Goal: Contribute content: Add original content to the website for others to see

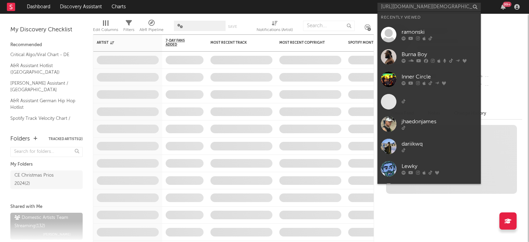
scroll to position [0, 1749]
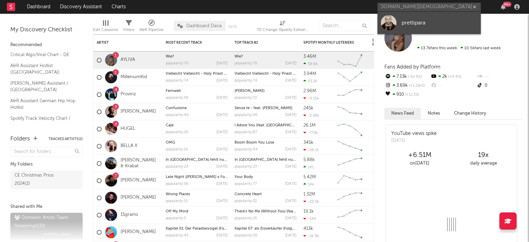
type input "[URL][DOMAIN_NAME][DEMOGRAPHIC_DATA]"
click at [407, 21] on div "prettipara" at bounding box center [440, 23] width 76 height 8
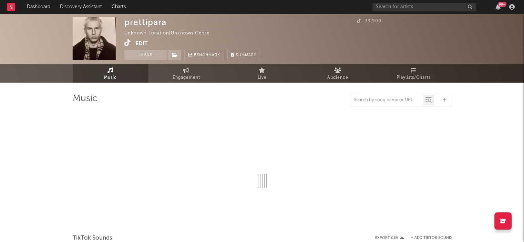
select select "1w"
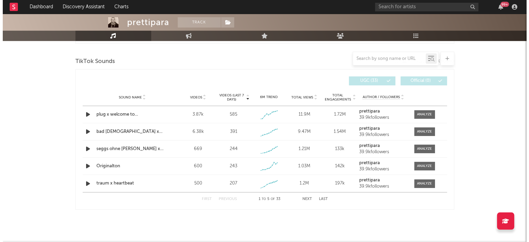
scroll to position [221, 0]
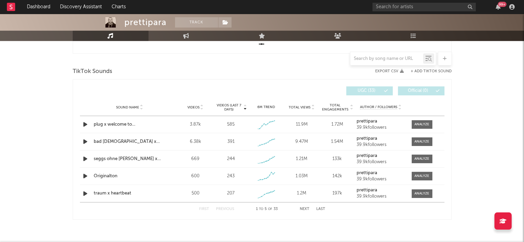
click at [444, 63] on div at bounding box center [445, 59] width 14 height 14
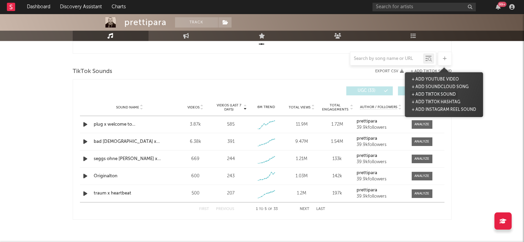
drag, startPoint x: 429, startPoint y: 78, endPoint x: 436, endPoint y: 96, distance: 19.1
click at [436, 96] on span "+ Add YouTube Video + Add SoundCloud Song + Add TikTok Sound + Add TikTok Hasht…" at bounding box center [444, 95] width 78 height 38
click at [436, 96] on button "+ Add TikTok Sound" at bounding box center [434, 95] width 48 height 8
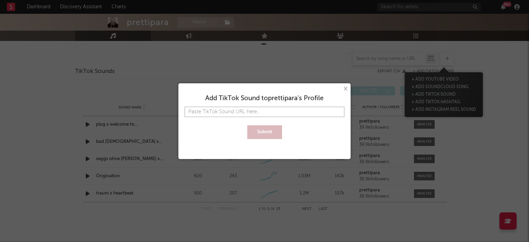
click at [286, 111] on input "text" at bounding box center [265, 112] width 160 height 10
paste input "[URL][DOMAIN_NAME][DEMOGRAPHIC_DATA]"
type input "[URL][DOMAIN_NAME][DEMOGRAPHIC_DATA]"
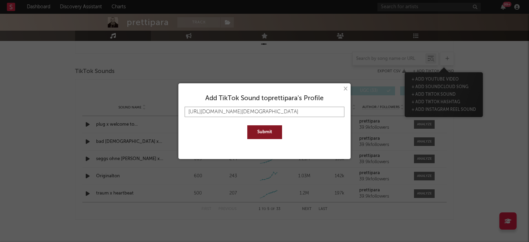
type input "[URL][DOMAIN_NAME][DEMOGRAPHIC_DATA]"
click at [272, 132] on button "Submit" at bounding box center [264, 132] width 35 height 14
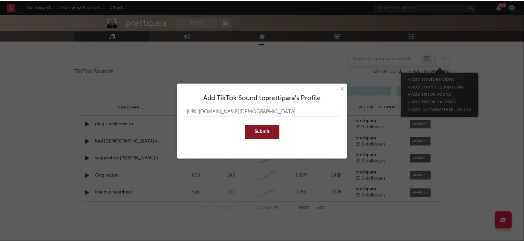
scroll to position [0, 0]
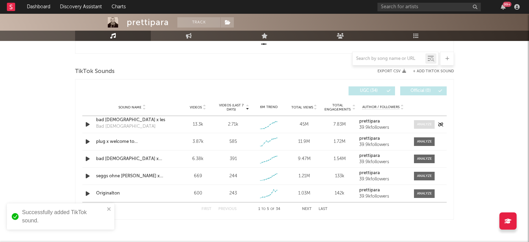
click at [421, 125] on div at bounding box center [424, 124] width 15 height 5
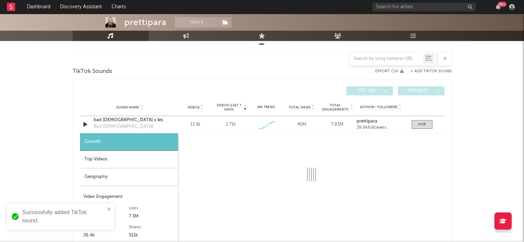
select select "1w"
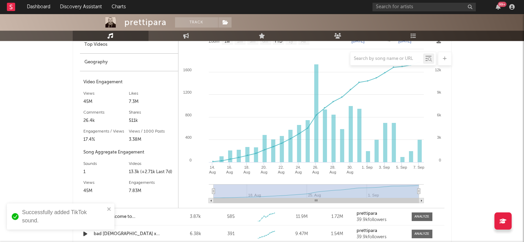
scroll to position [298, 0]
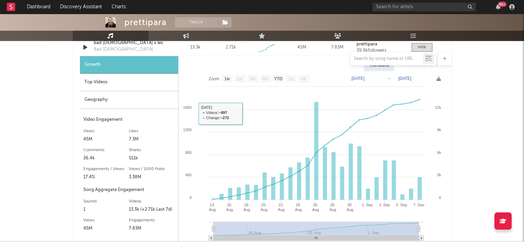
click at [135, 86] on div "Top Videos" at bounding box center [129, 83] width 98 height 18
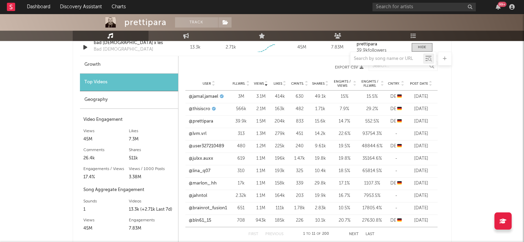
click at [430, 86] on div "User Fllwrs. Views Likes Cmnts. Shares Engmts / Views Engmts / Fllwrs. Cntry. P…" at bounding box center [311, 84] width 252 height 14
click at [430, 84] on icon at bounding box center [430, 85] width 3 height 3
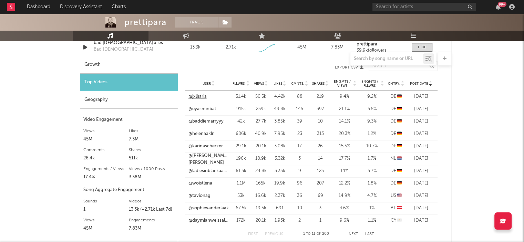
click at [200, 94] on link "@jxlistria" at bounding box center [197, 96] width 18 height 7
click at [193, 110] on link "@eyasminbal" at bounding box center [201, 109] width 27 height 7
click at [110, 58] on div at bounding box center [262, 59] width 379 height 14
click at [108, 64] on div at bounding box center [262, 59] width 379 height 14
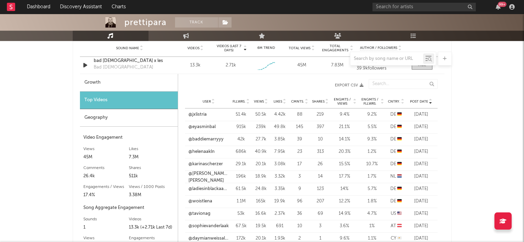
scroll to position [280, 0]
click at [92, 159] on div "45M" at bounding box center [105, 158] width 45 height 8
copy div "45M"
